Goal: Task Accomplishment & Management: Complete application form

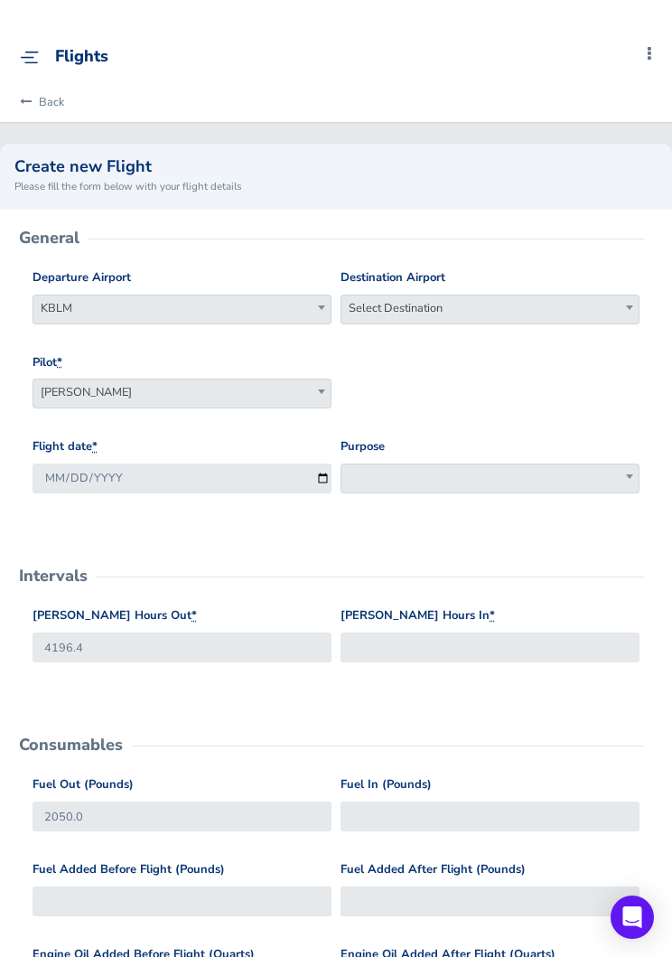
click at [493, 317] on span "Select Destination" at bounding box center [489, 307] width 297 height 25
click at [489, 327] on input "search" at bounding box center [490, 339] width 290 height 27
type input "kilm"
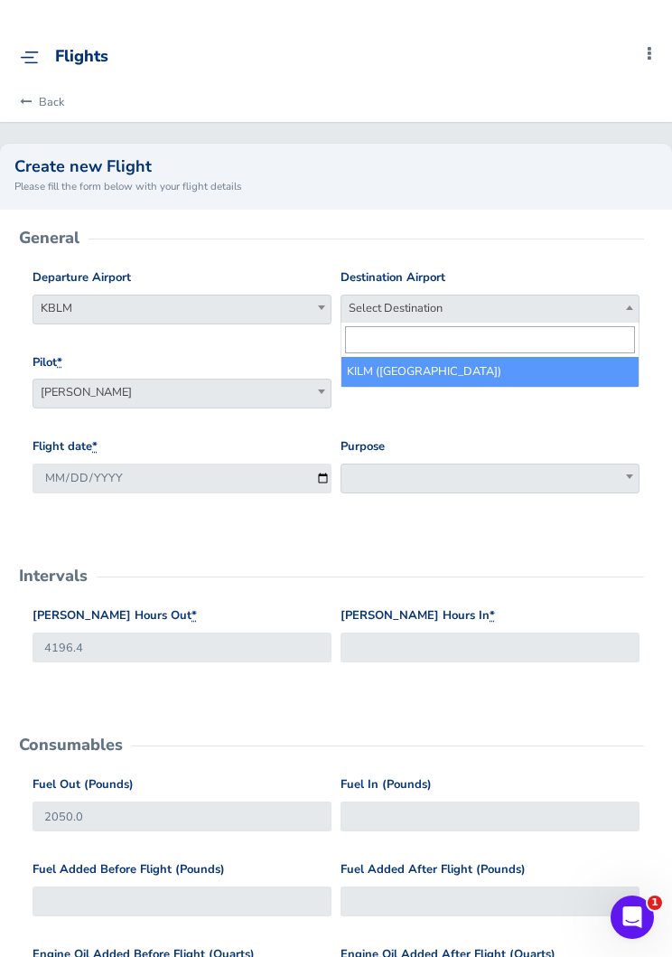
select select "KILM"
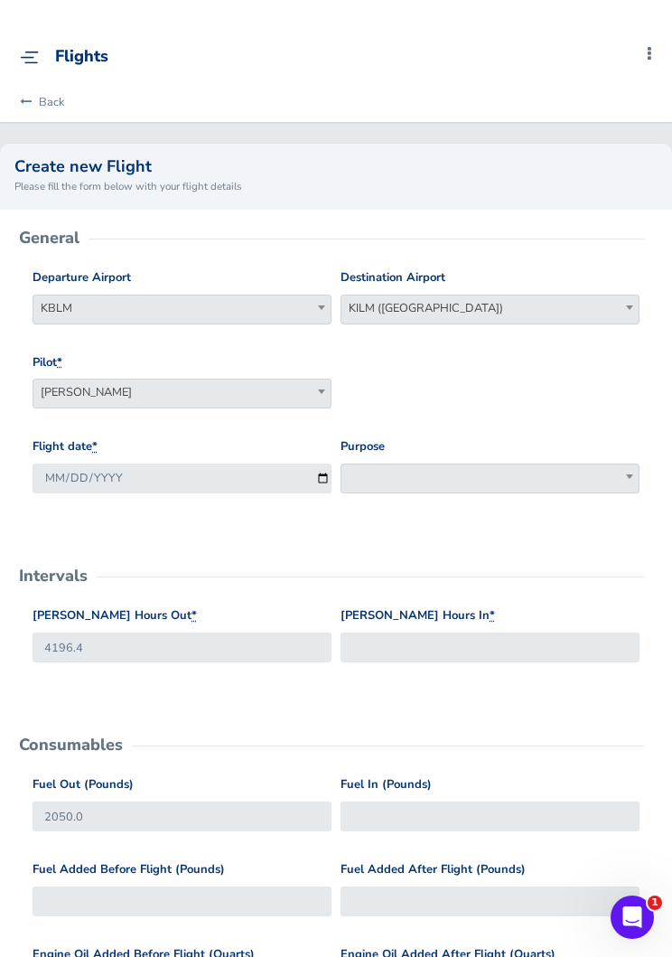
click at [462, 474] on span at bounding box center [490, 478] width 299 height 30
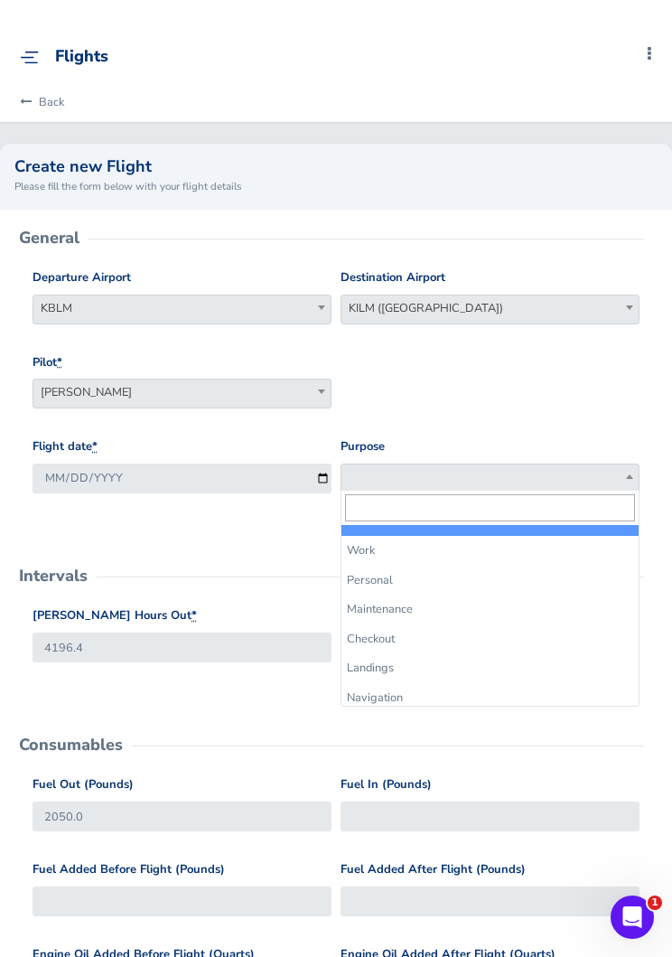
select select "Work"
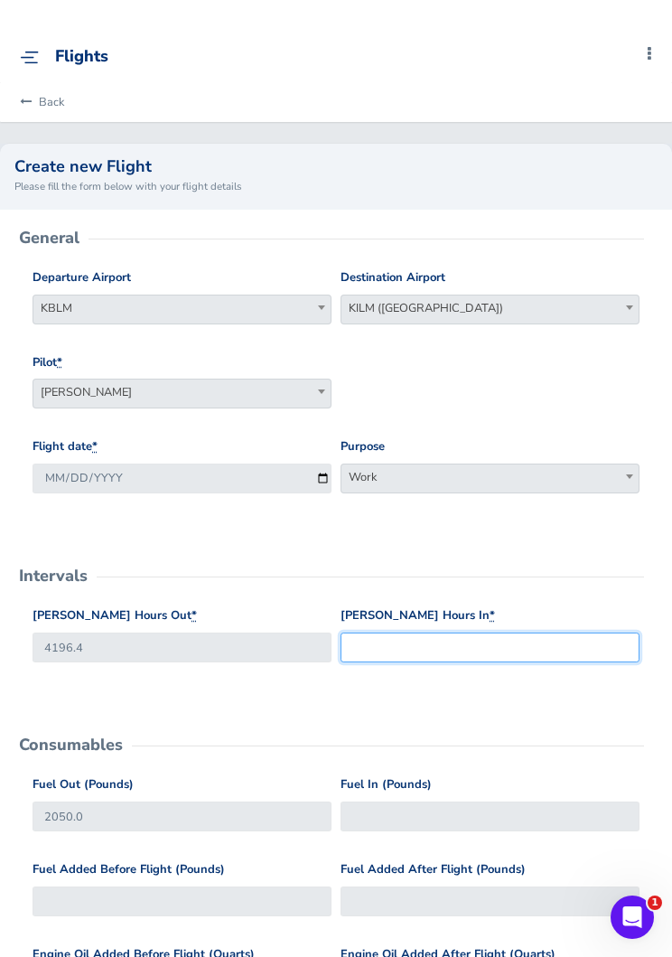
click at [487, 640] on input "Hobbs Hours In *" at bounding box center [490, 647] width 299 height 30
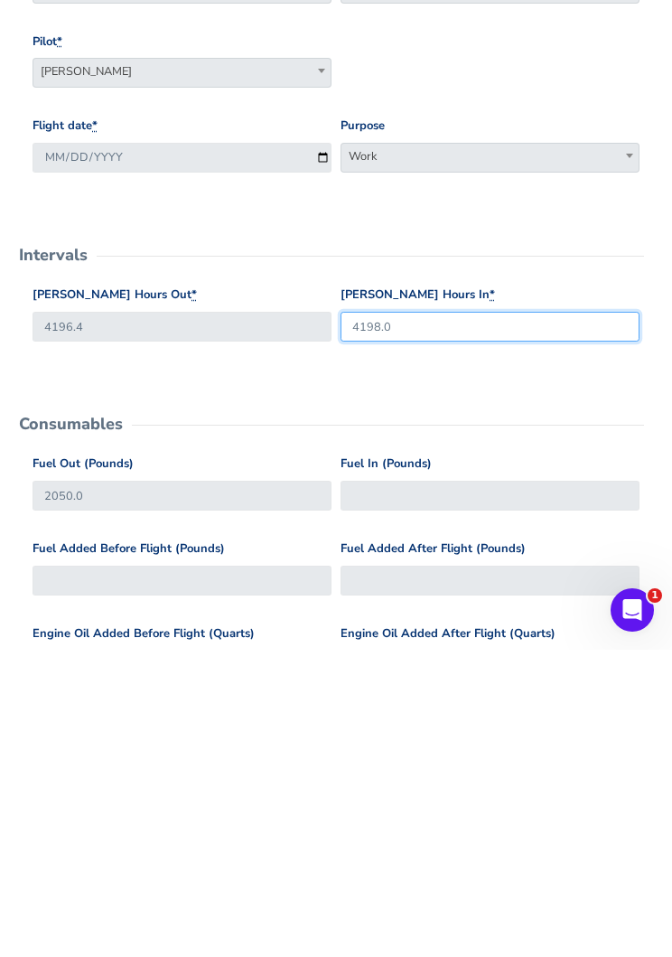
type input "4198.0"
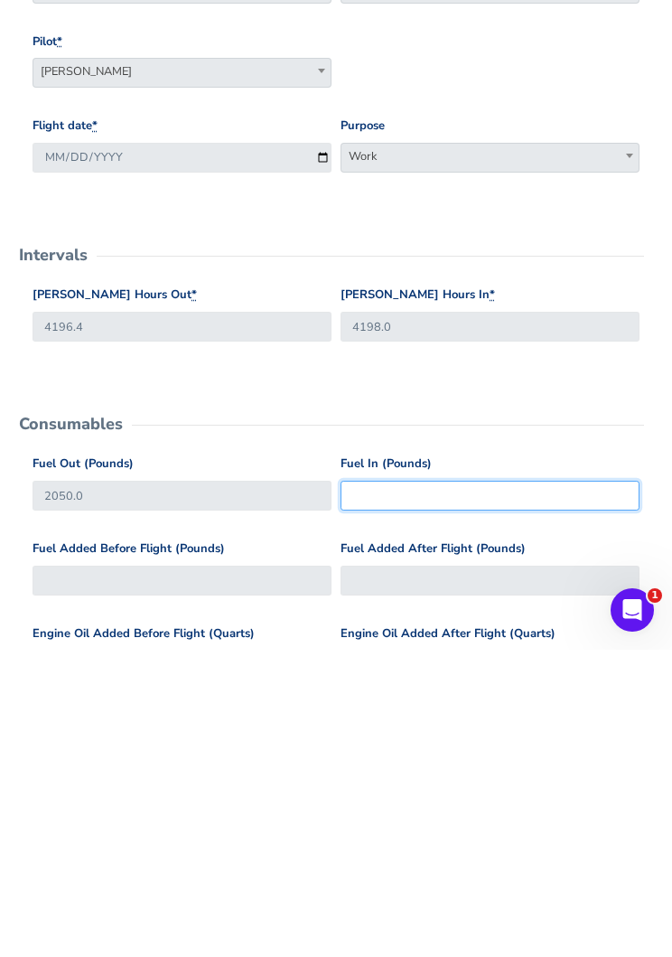
click at [484, 788] on input "Fuel In (Pounds)" at bounding box center [490, 803] width 299 height 30
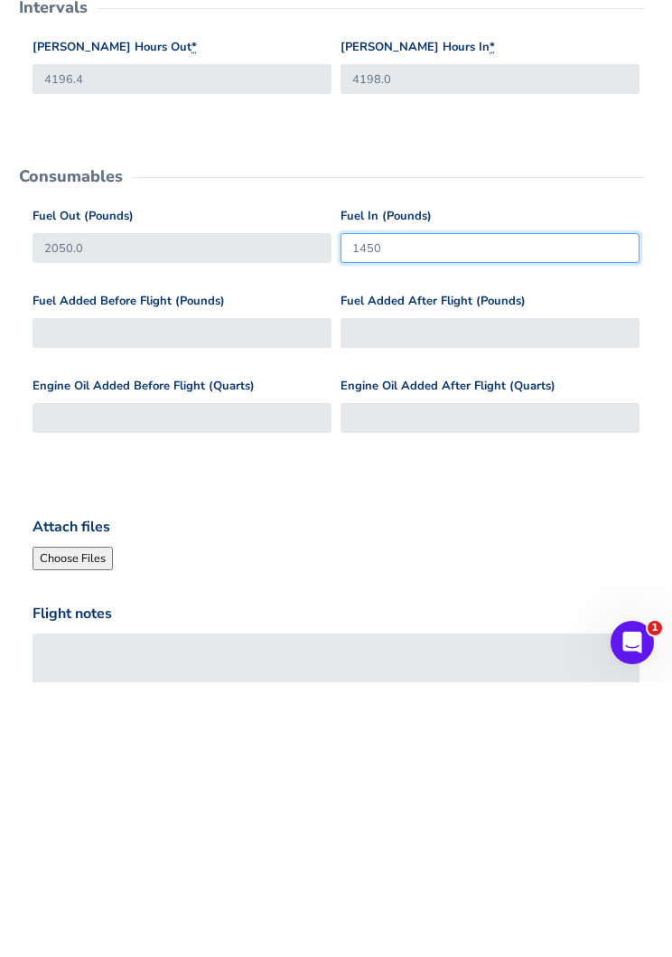
type input "1450"
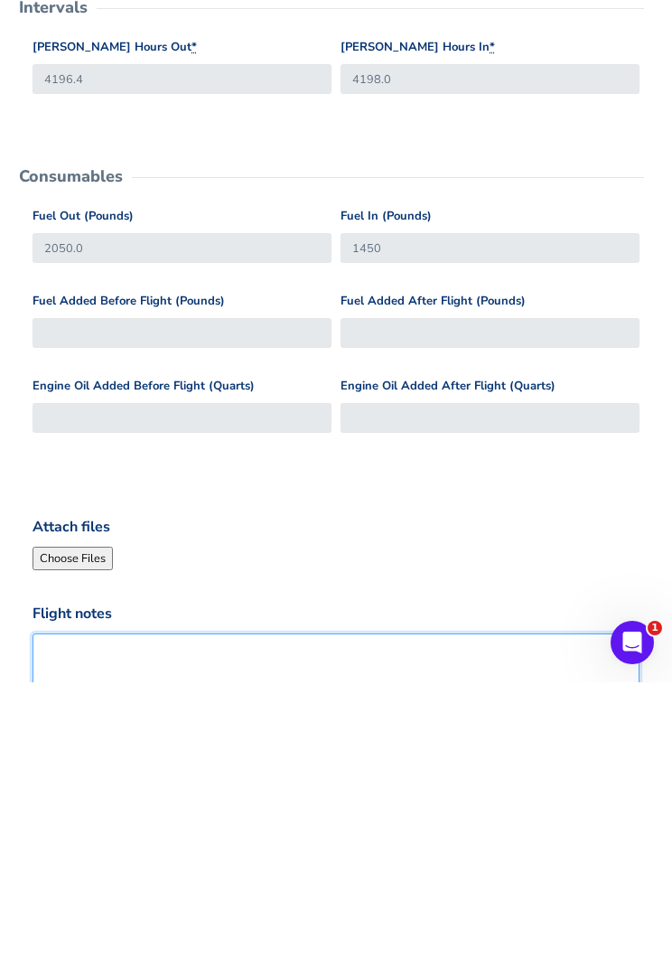
click at [399, 908] on textarea "Flight notes" at bounding box center [336, 957] width 607 height 99
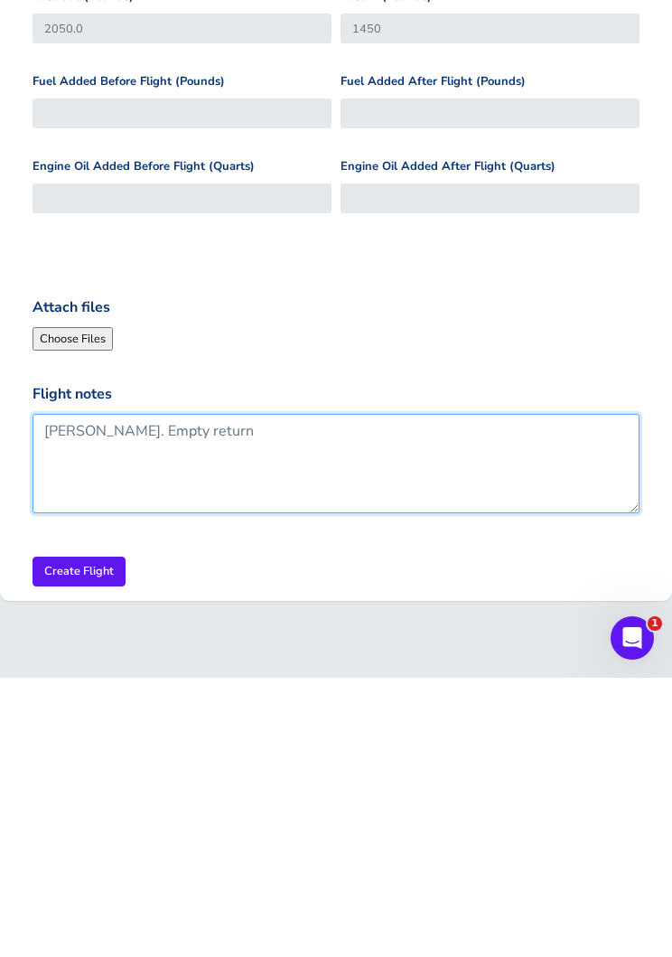
type textarea "[PERSON_NAME]. Empty return"
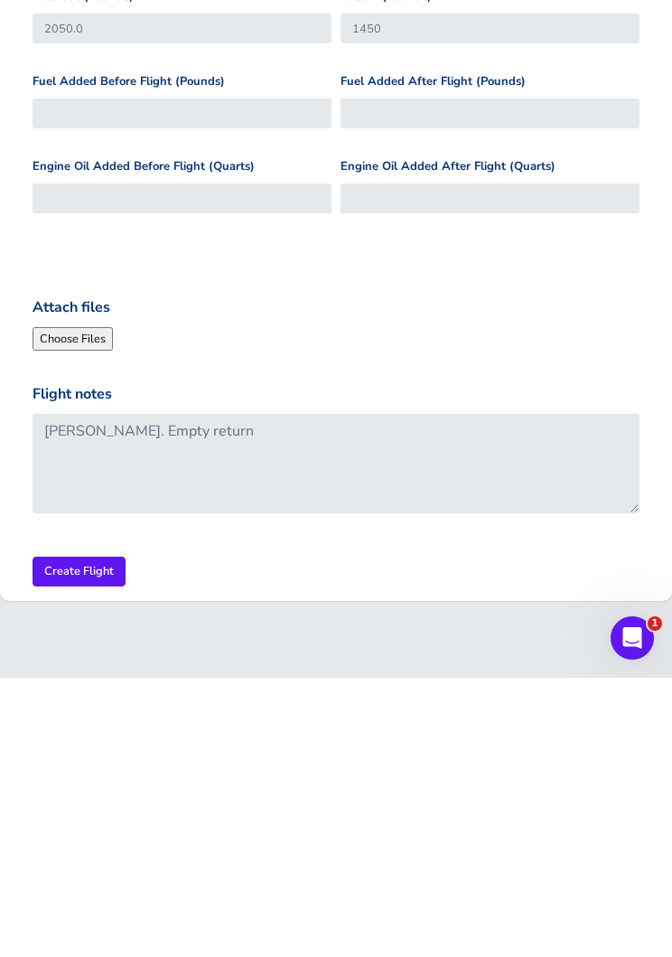
click at [83, 836] on input "Create Flight" at bounding box center [79, 851] width 93 height 30
